Goal: Transaction & Acquisition: Download file/media

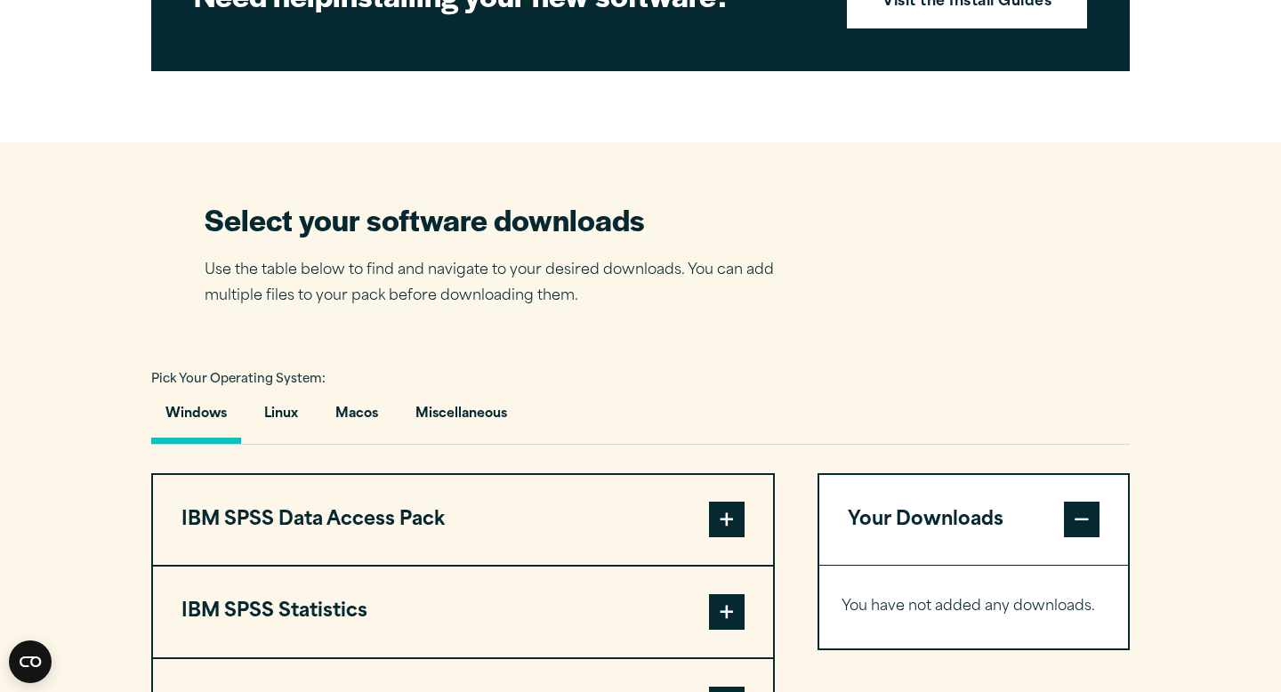
scroll to position [947, 0]
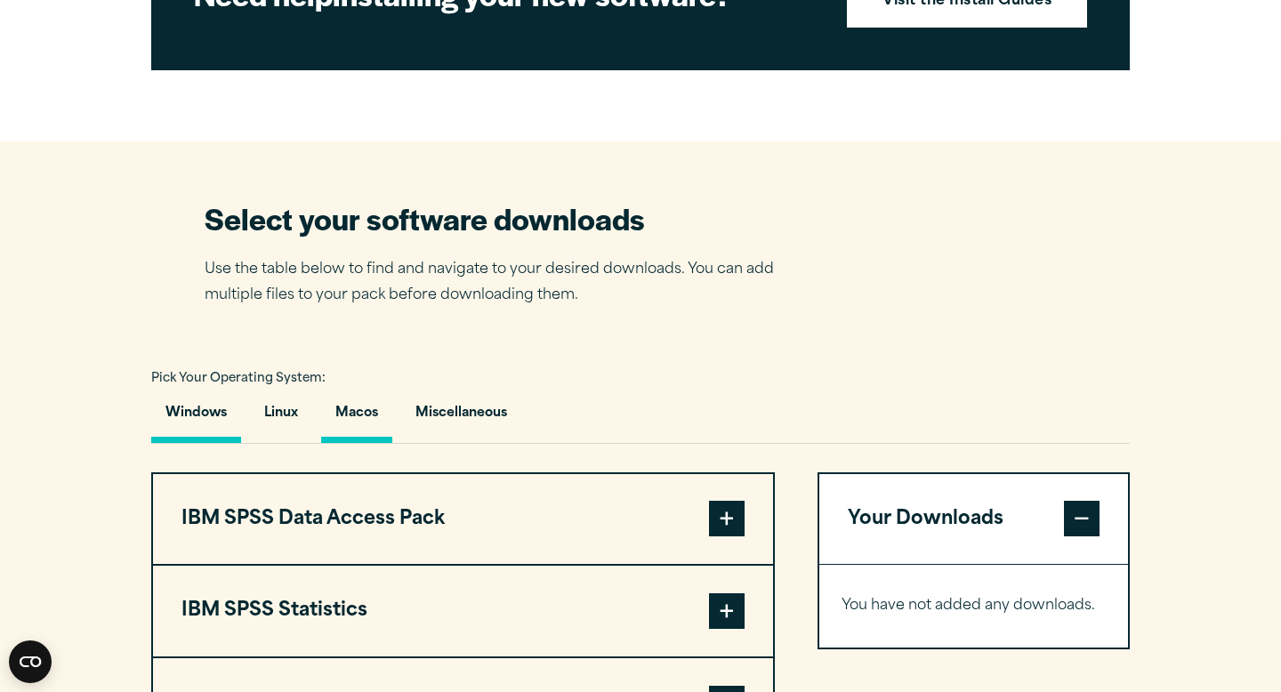
click at [359, 443] on button "Macos" at bounding box center [356, 417] width 71 height 51
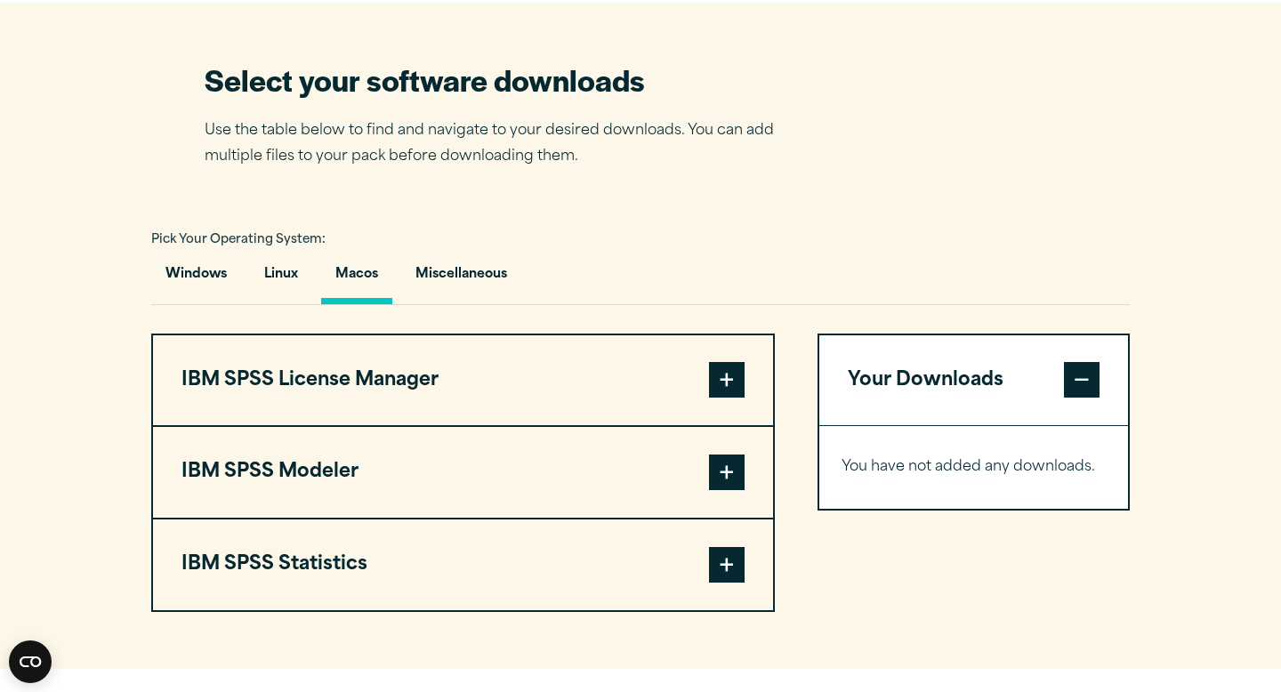
scroll to position [1094, 0]
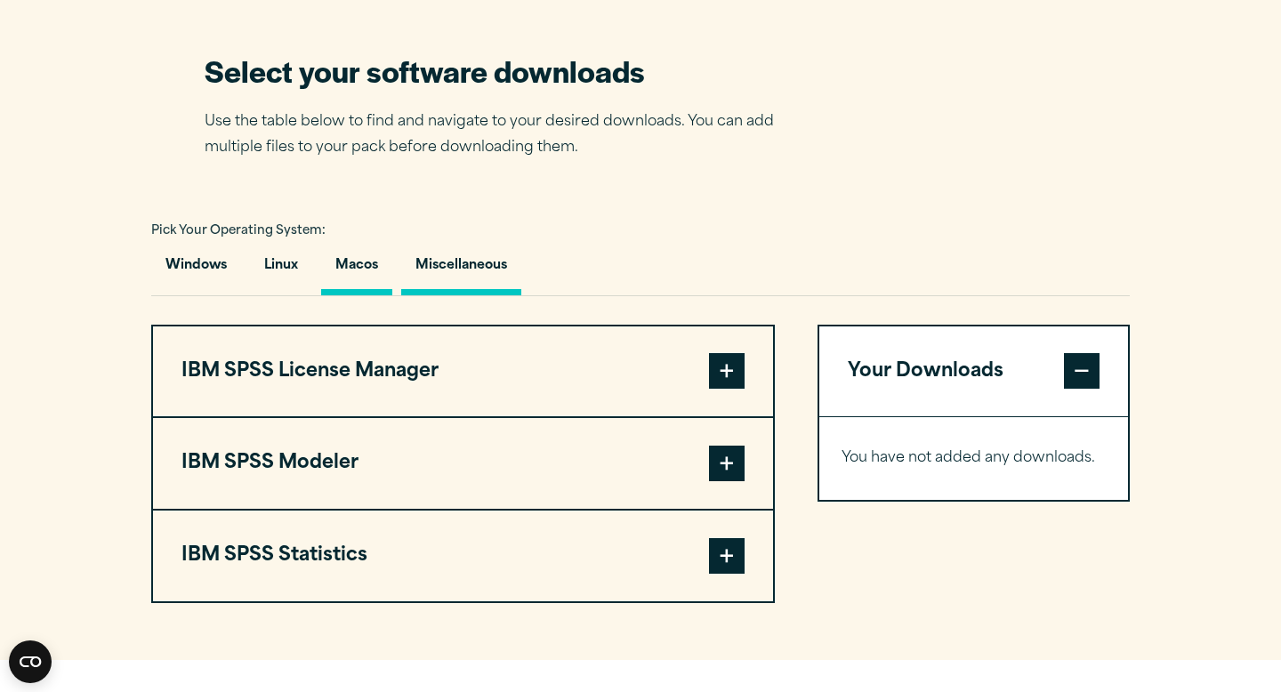
click at [441, 295] on button "Miscellaneous" at bounding box center [461, 270] width 120 height 51
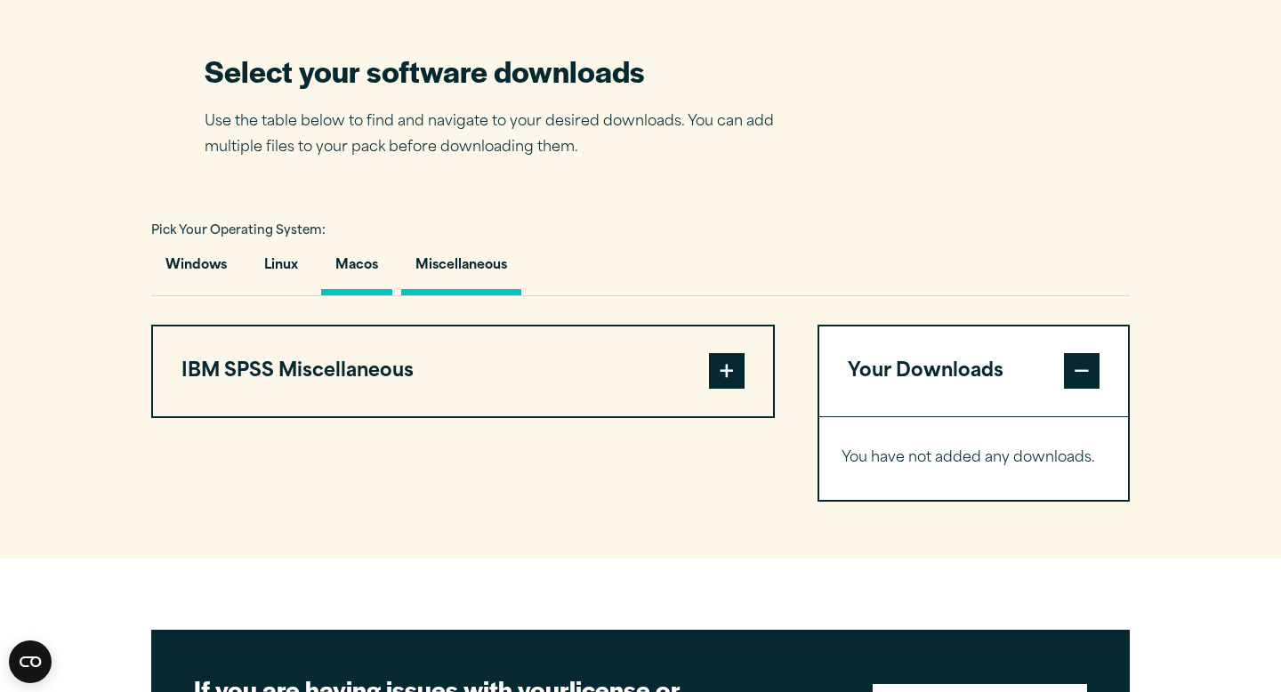
click at [377, 295] on button "Macos" at bounding box center [356, 270] width 71 height 51
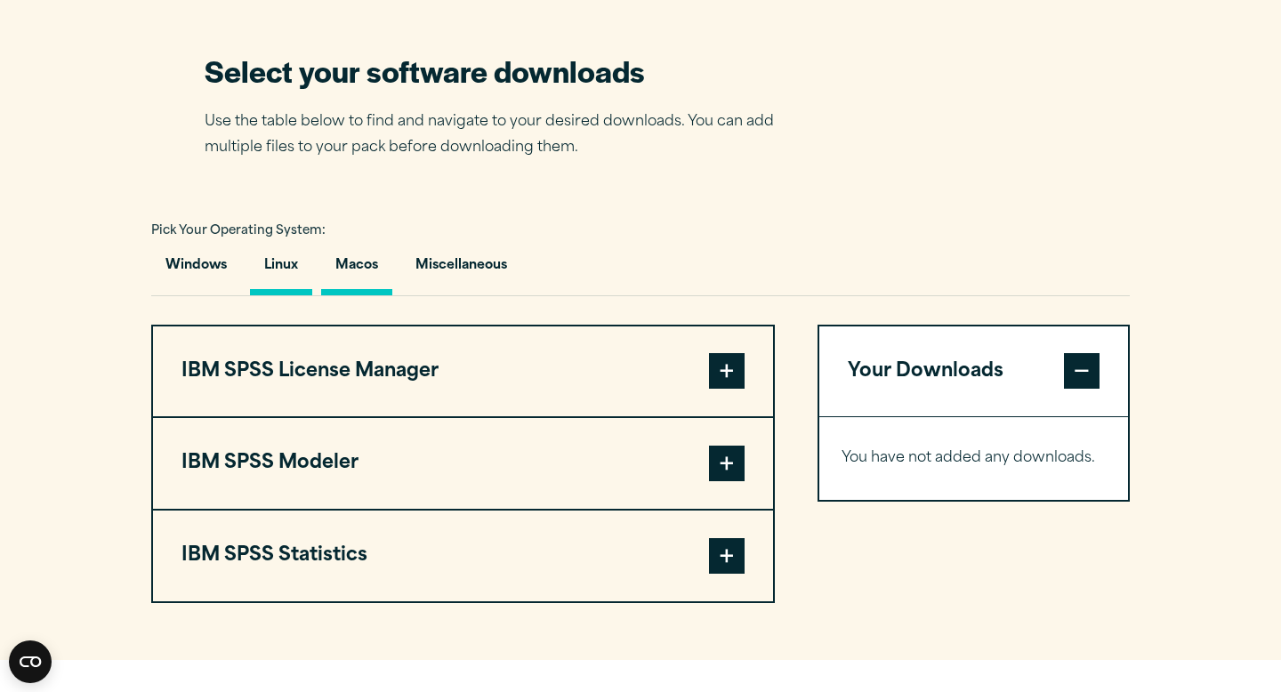
click at [293, 295] on button "Linux" at bounding box center [281, 270] width 62 height 51
click at [343, 295] on button "Macos" at bounding box center [356, 270] width 71 height 51
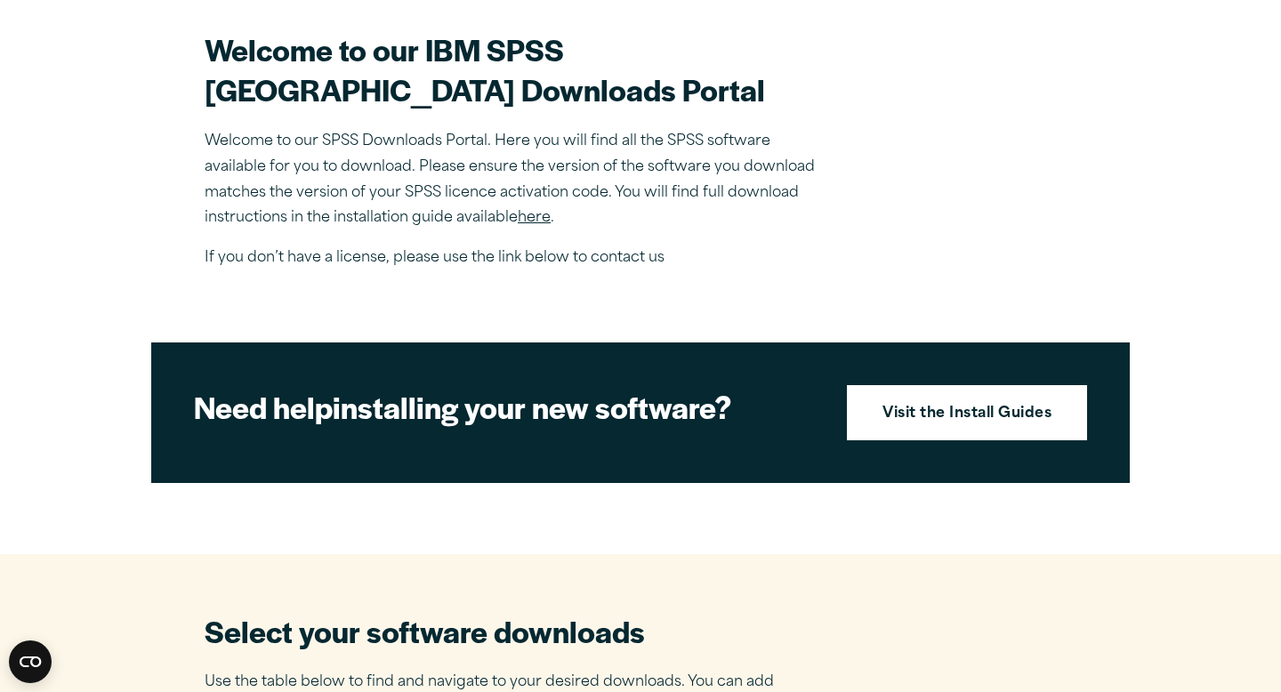
scroll to position [505, 0]
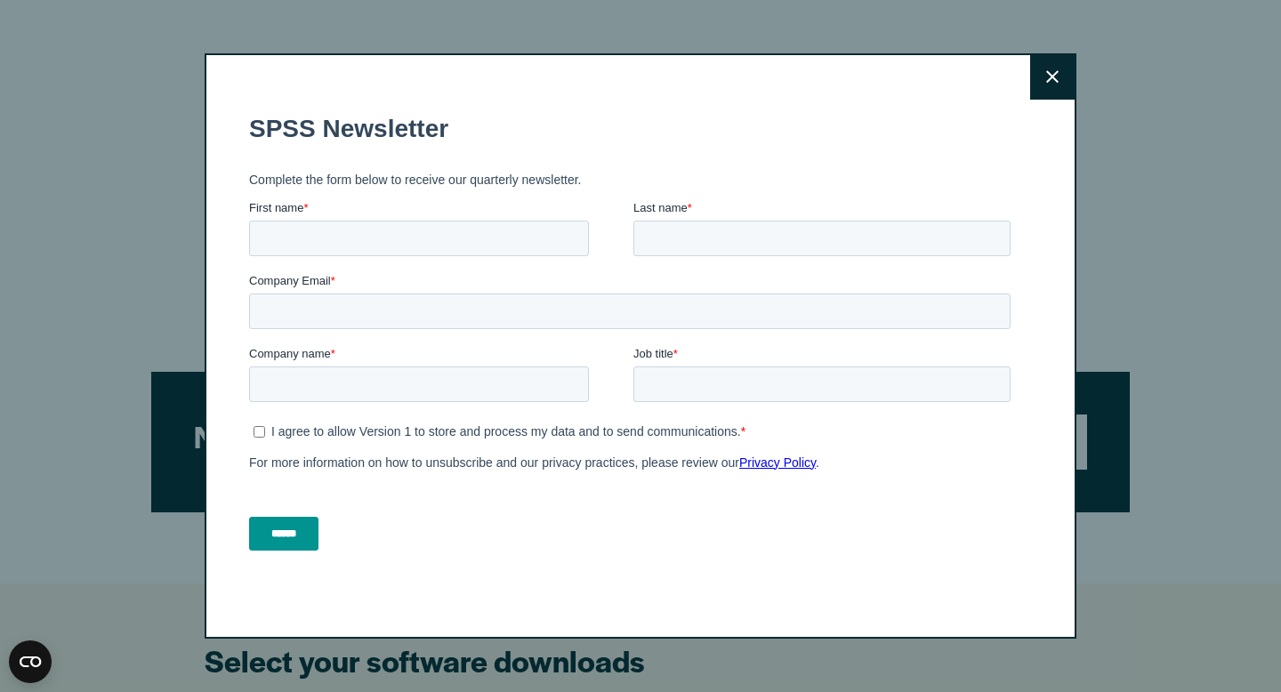
click at [1046, 58] on button "Close" at bounding box center [1052, 77] width 44 height 44
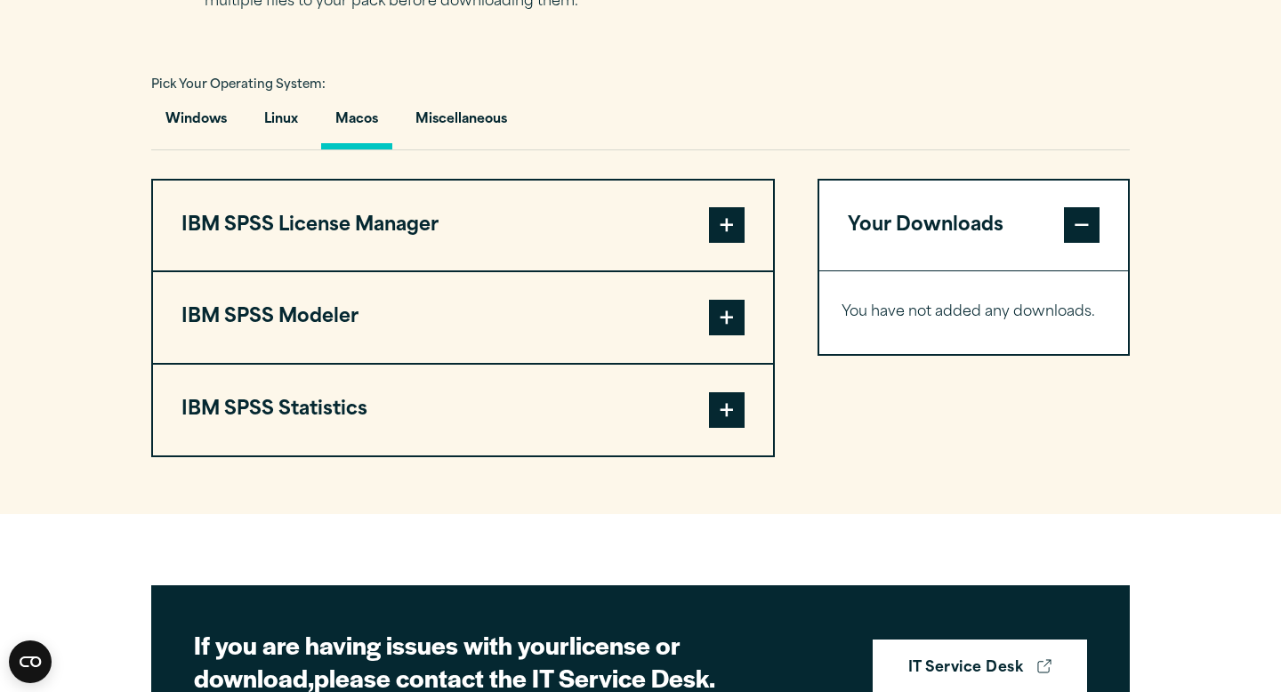
scroll to position [1247, 0]
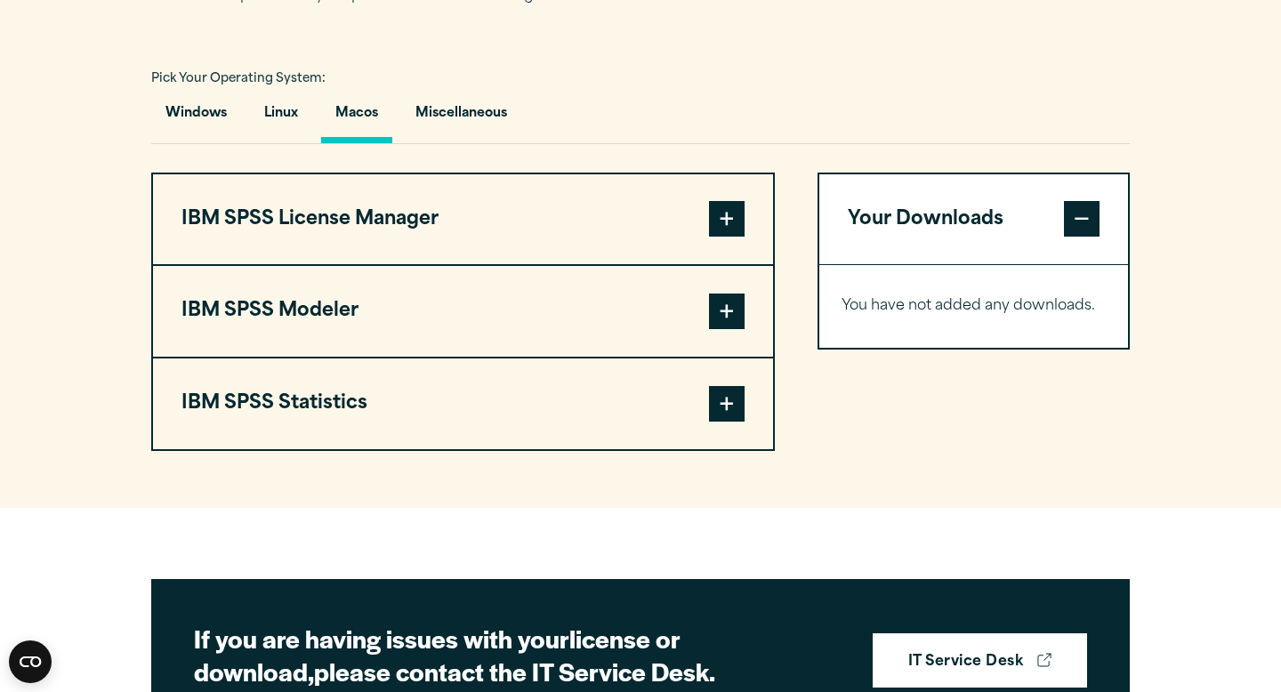
click at [727, 422] on span at bounding box center [727, 404] width 36 height 36
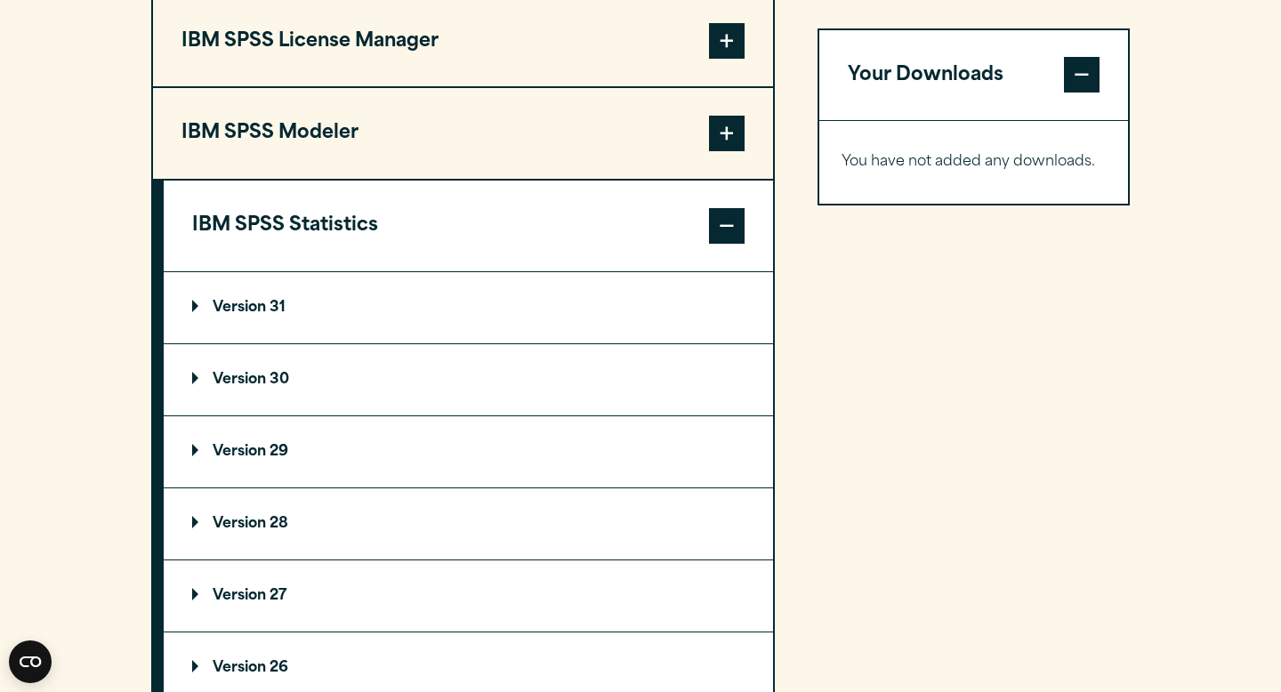
scroll to position [1515, 0]
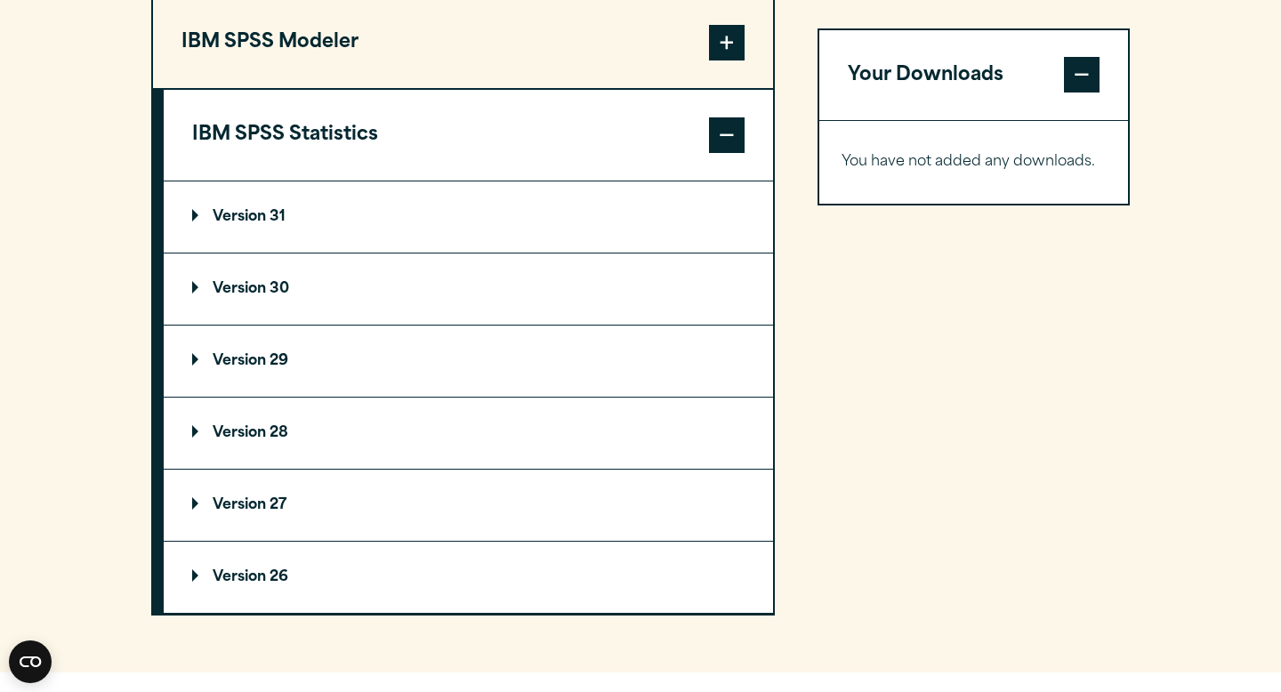
click at [196, 224] on p "Version 31" at bounding box center [238, 217] width 93 height 14
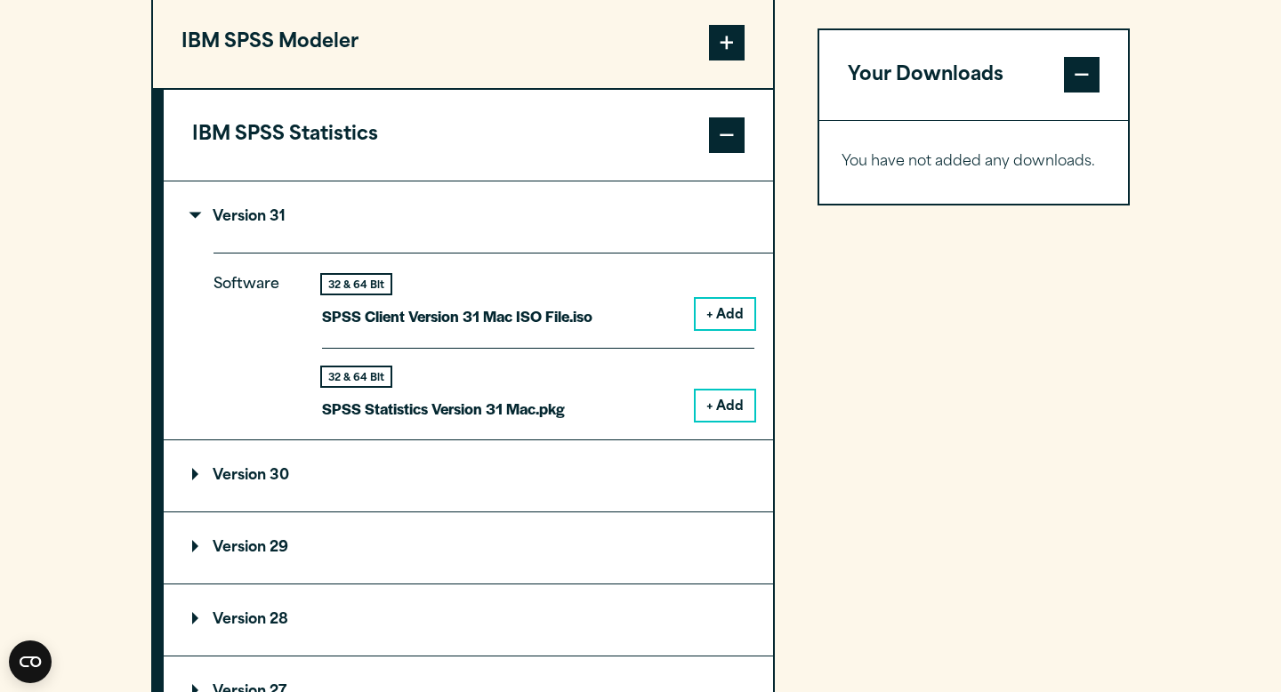
click at [739, 421] on button "+ Add" at bounding box center [725, 406] width 59 height 30
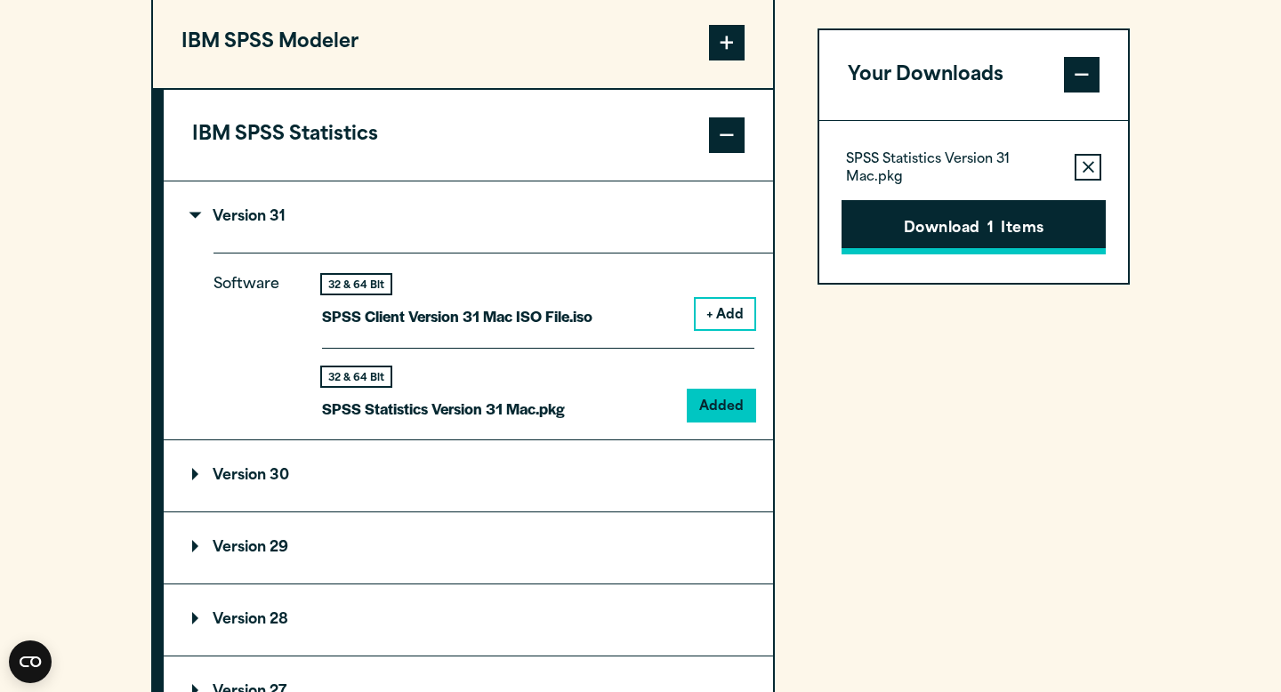
click at [1020, 214] on button "Download 1 Items" at bounding box center [974, 227] width 264 height 55
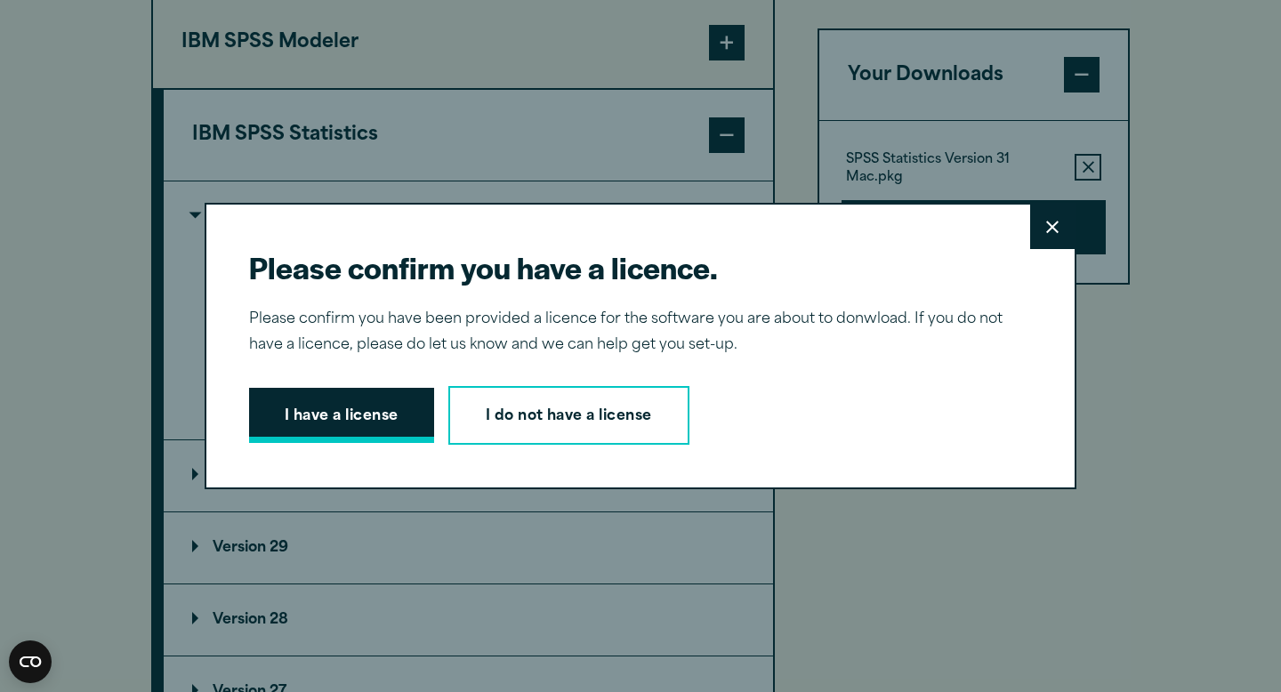
click at [402, 416] on button "I have a license" at bounding box center [341, 415] width 185 height 55
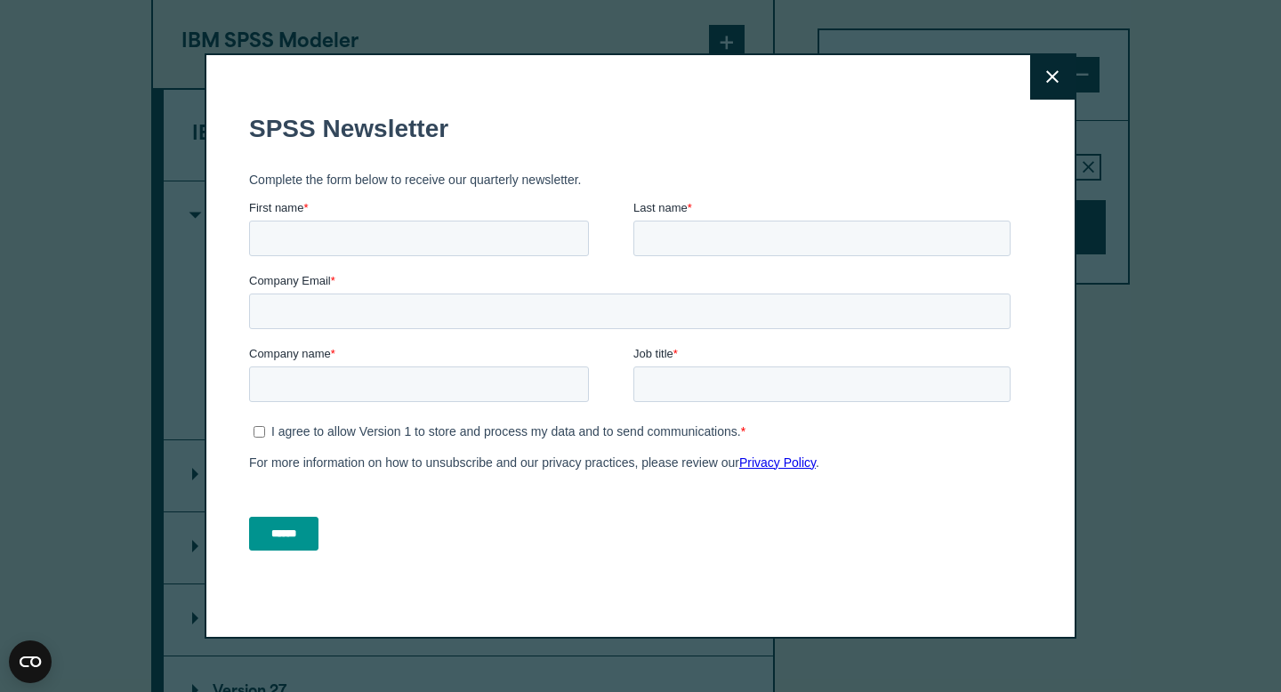
click at [1059, 57] on button "Close" at bounding box center [1052, 77] width 44 height 44
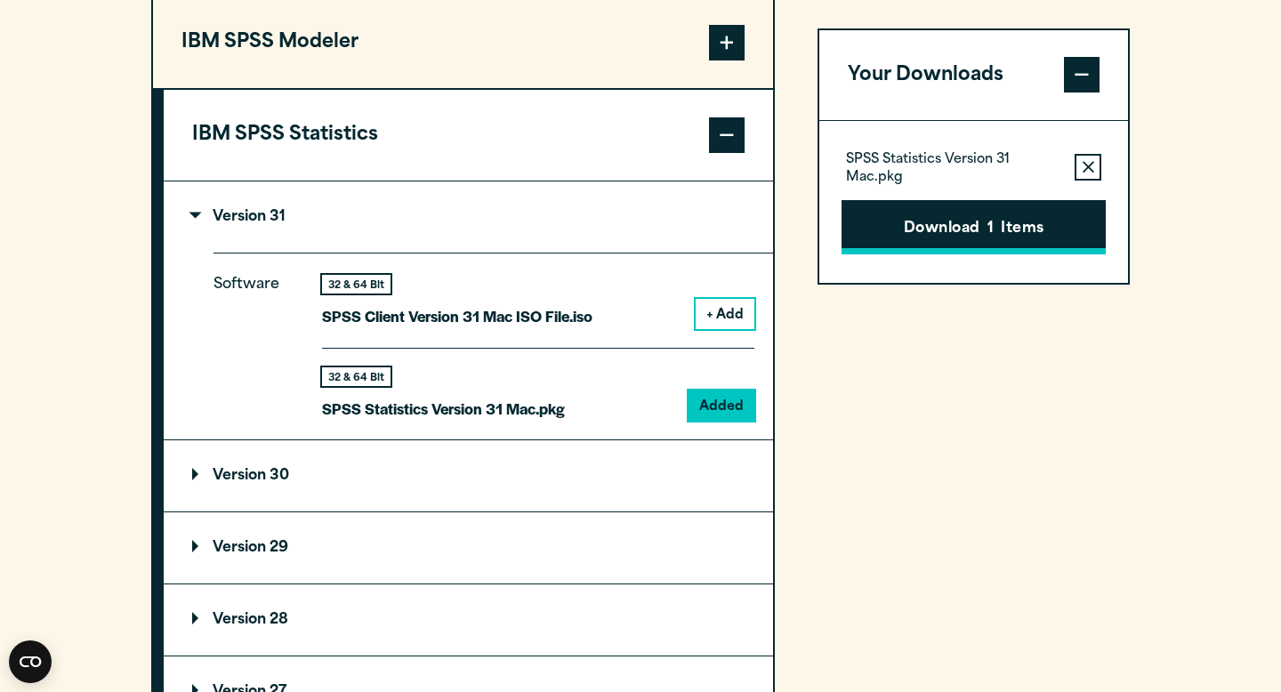
click at [961, 222] on button "Download 1 Items" at bounding box center [974, 227] width 264 height 55
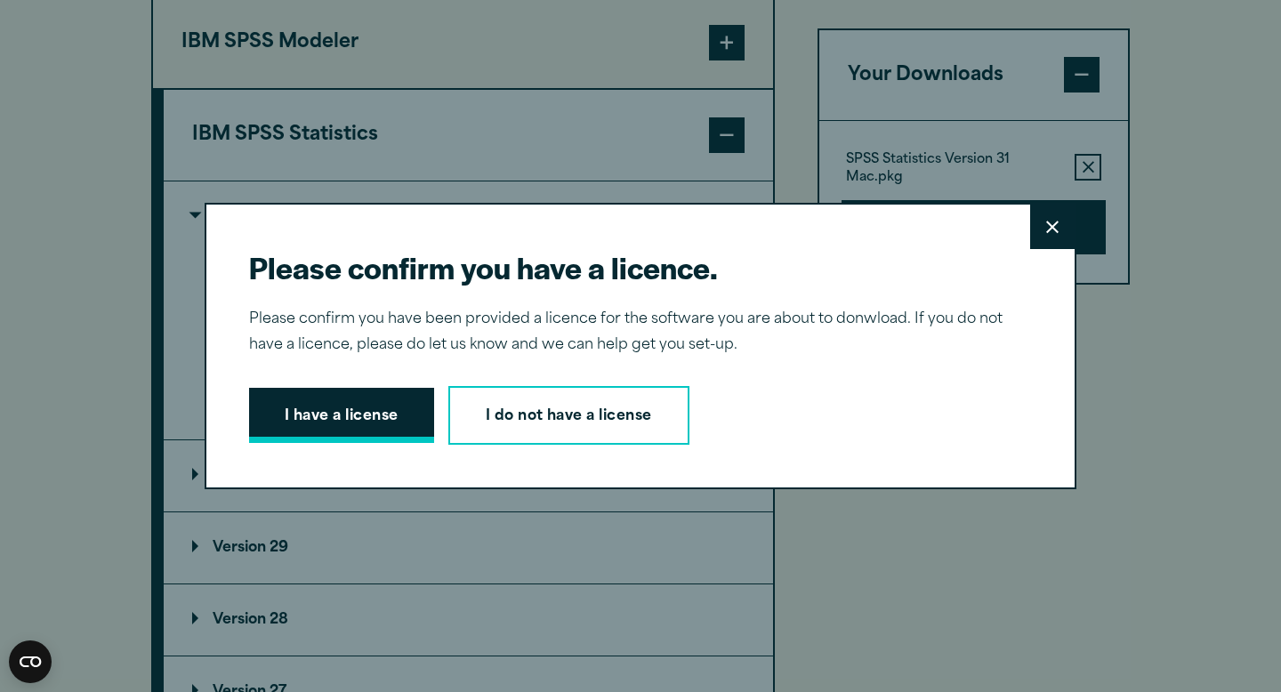
click at [385, 421] on button "I have a license" at bounding box center [341, 415] width 185 height 55
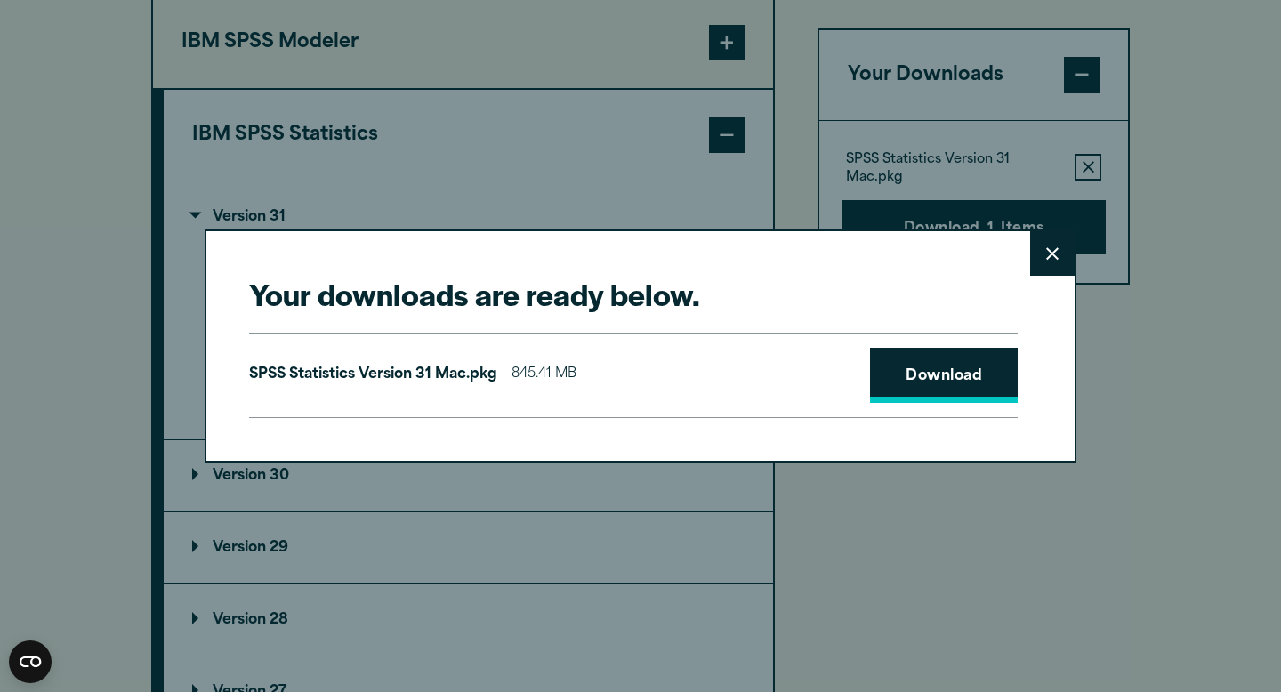
click at [919, 378] on link "Download" at bounding box center [944, 375] width 148 height 55
